Goal: Navigation & Orientation: Find specific page/section

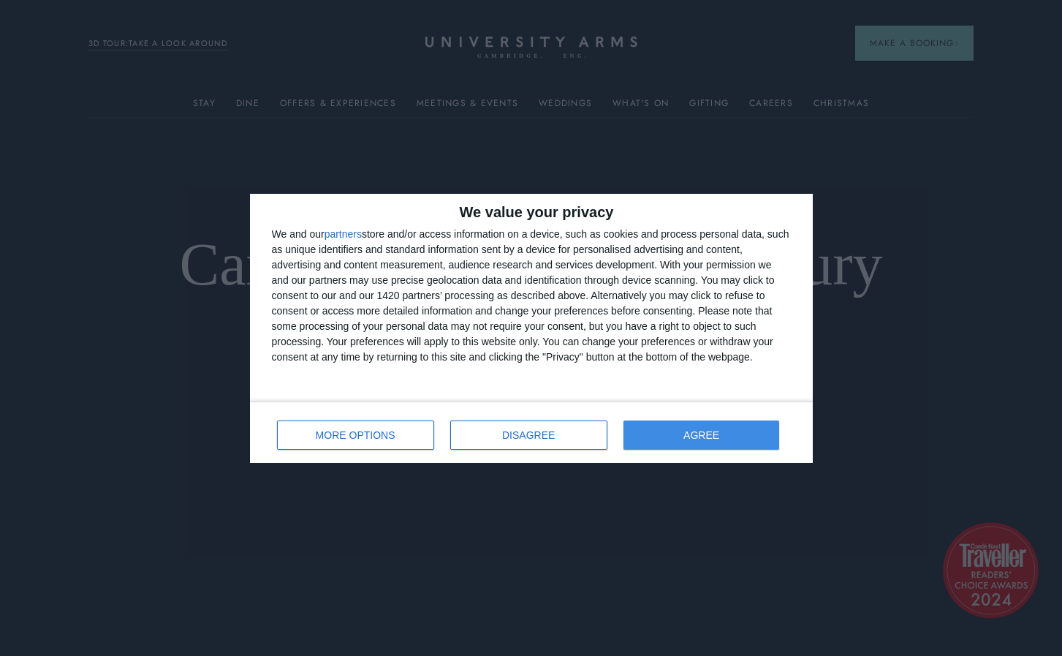
click at [719, 433] on span "AGREE" at bounding box center [702, 435] width 36 height 10
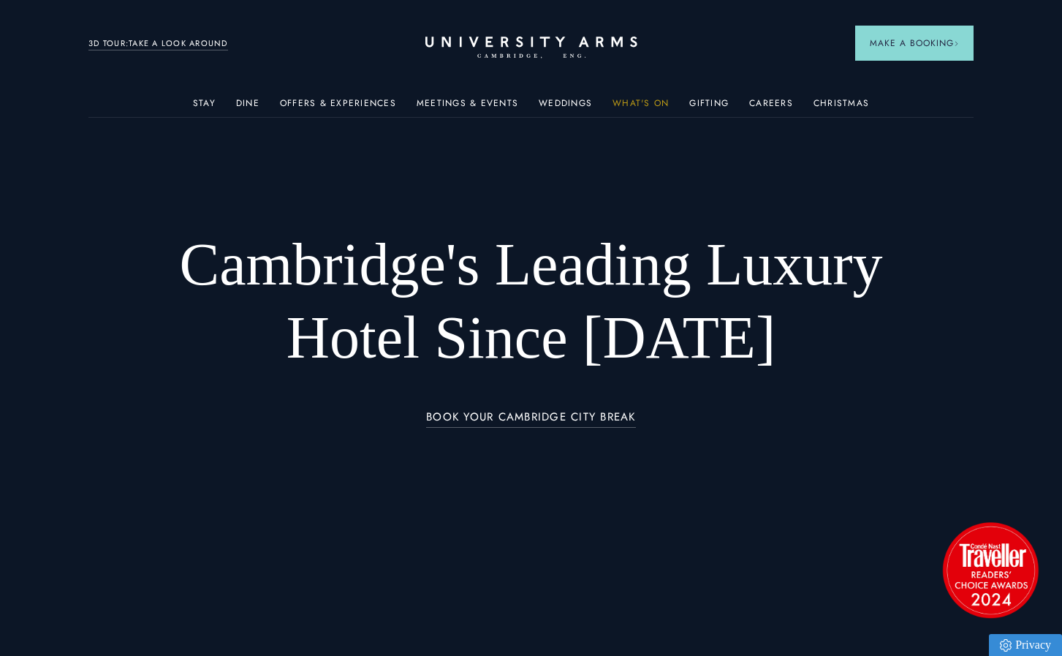
click at [645, 105] on link "What's On" at bounding box center [641, 107] width 56 height 19
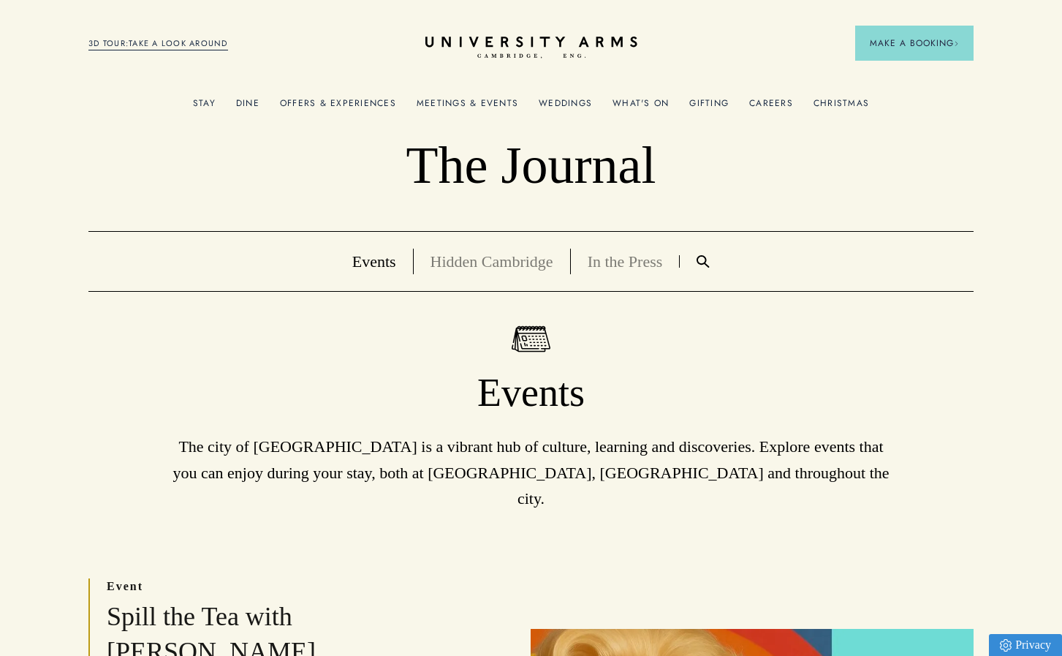
click at [839, 105] on link "Christmas" at bounding box center [842, 107] width 56 height 19
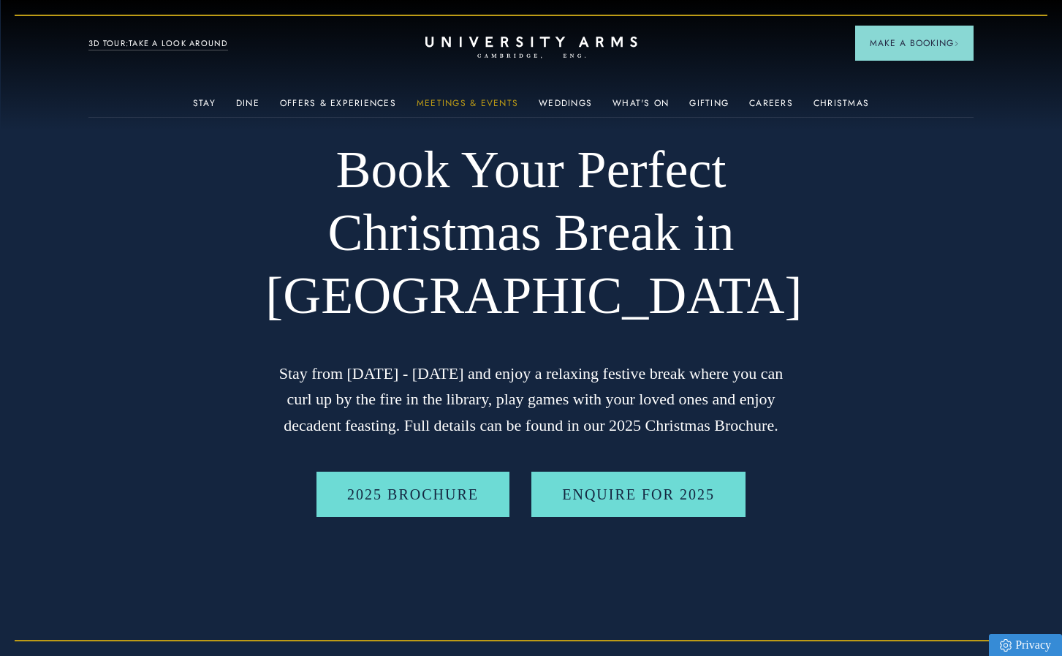
click at [493, 103] on link "Meetings & Events" at bounding box center [468, 107] width 102 height 19
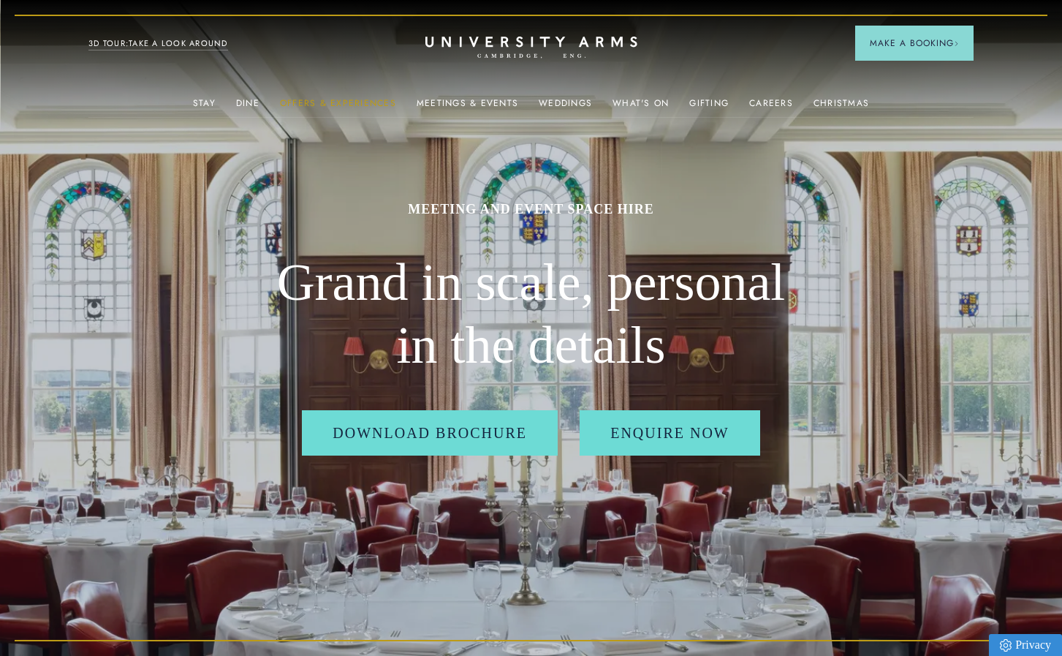
click at [359, 99] on link "Offers & Experiences" at bounding box center [338, 107] width 116 height 19
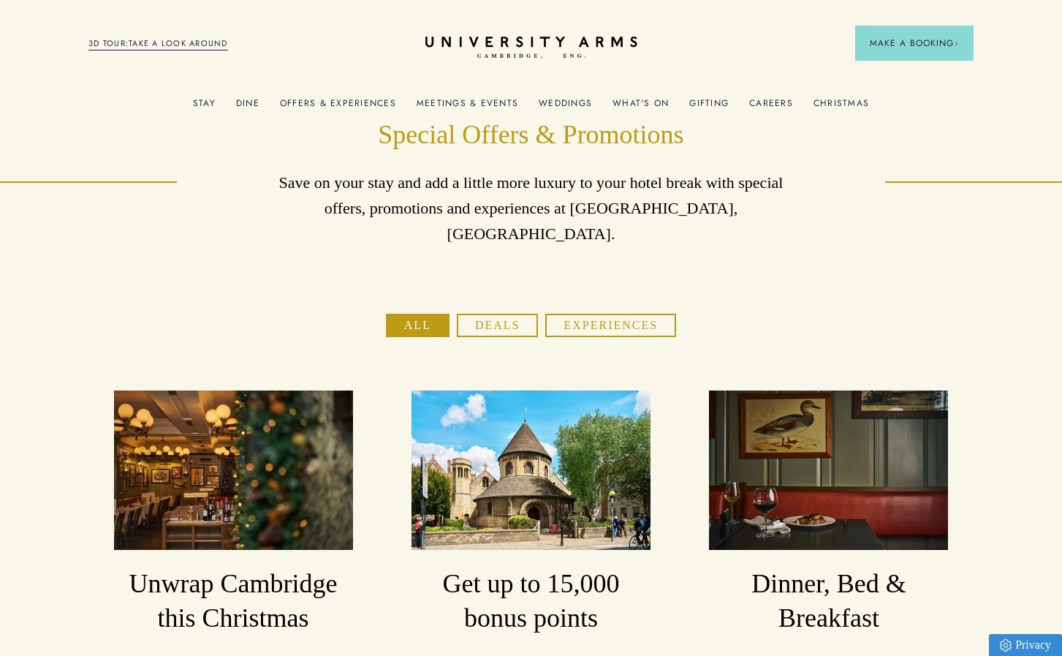
click at [619, 314] on button "Experiences" at bounding box center [610, 325] width 131 height 23
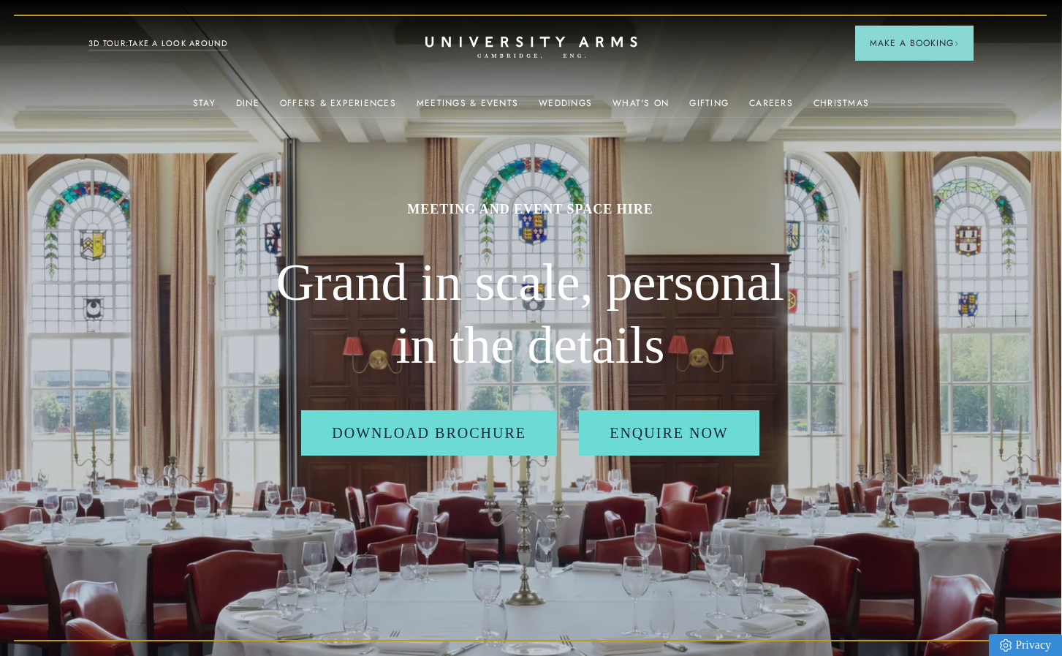
scroll to position [0, 1]
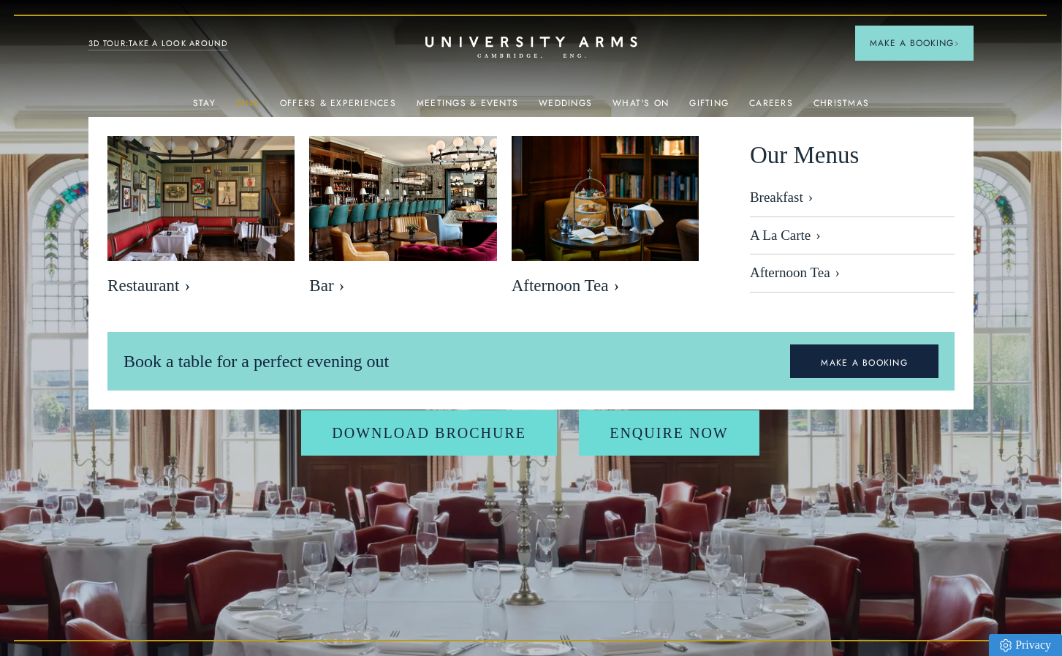
click at [256, 105] on link "Dine" at bounding box center [247, 107] width 23 height 19
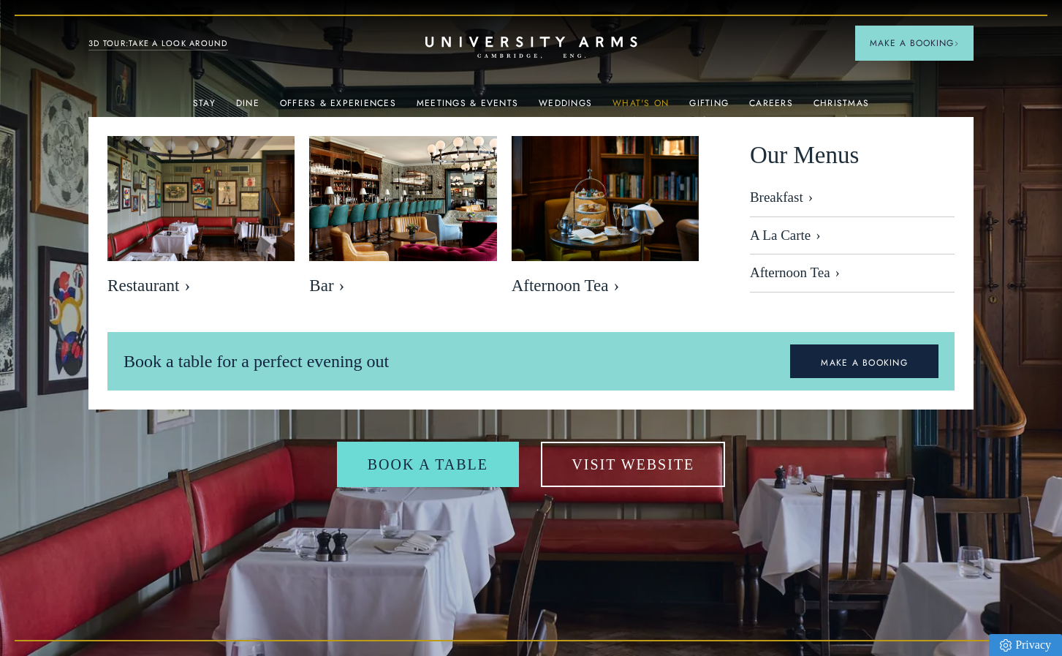
click at [632, 104] on link "What's On" at bounding box center [641, 107] width 56 height 19
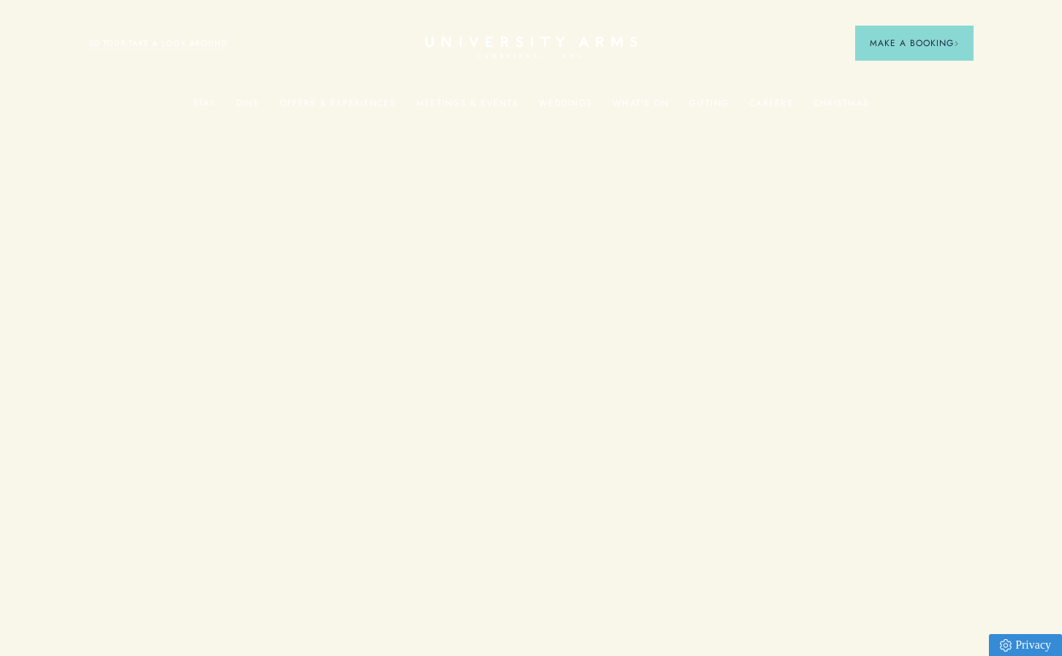
scroll to position [0, 1]
